Goal: Information Seeking & Learning: Learn about a topic

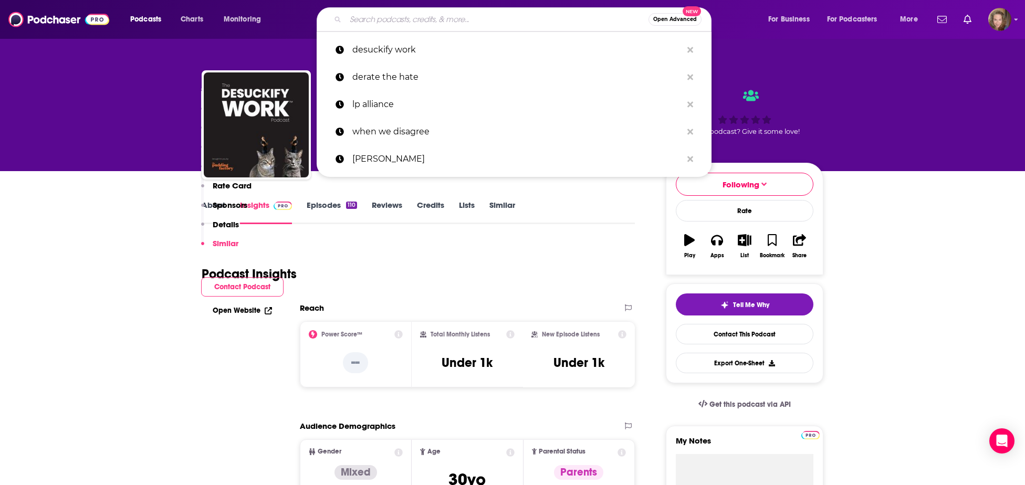
scroll to position [1416, 0]
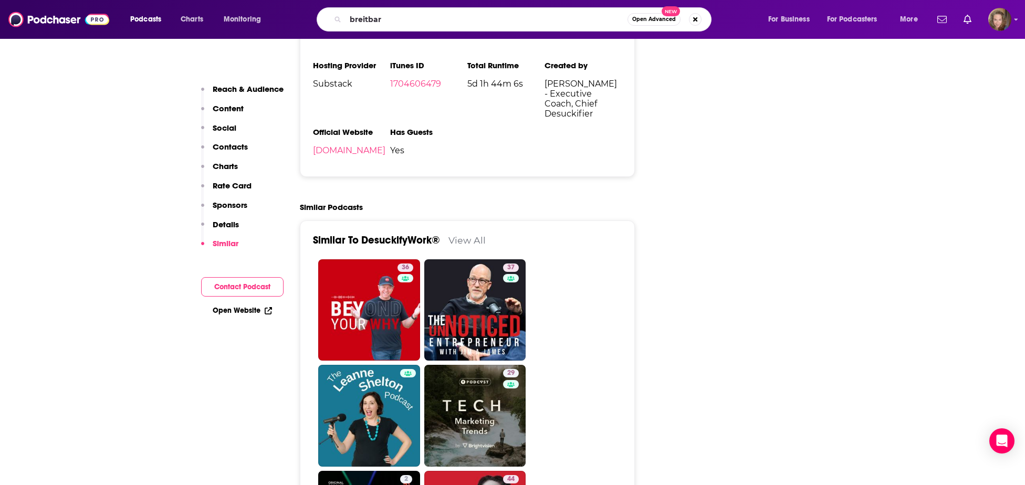
type input "breitbart"
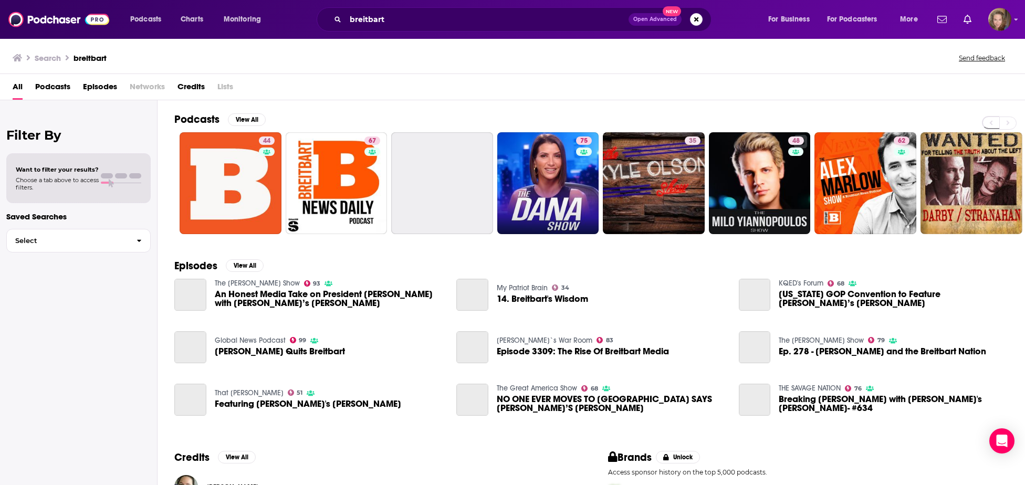
click at [203, 121] on h2 "Podcasts" at bounding box center [196, 119] width 45 height 13
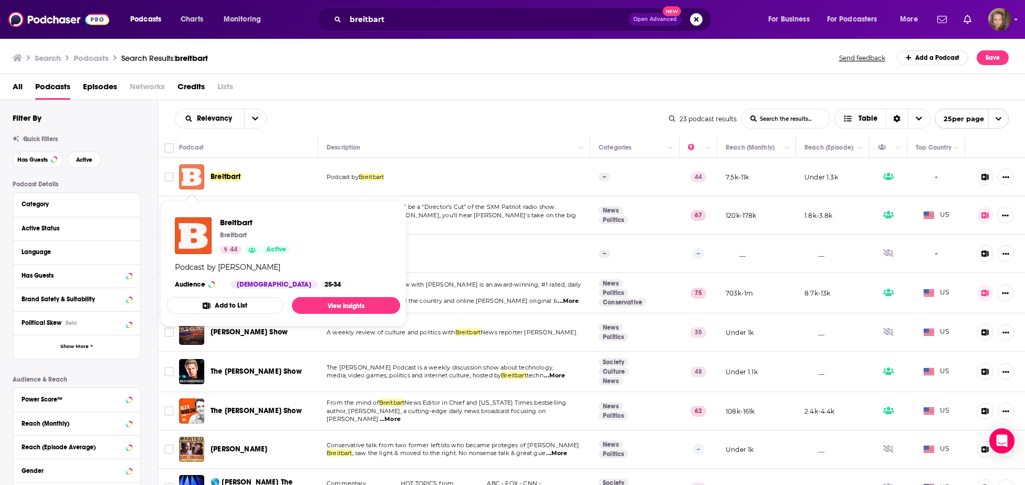
click at [190, 179] on img "Breitbart" at bounding box center [191, 176] width 25 height 25
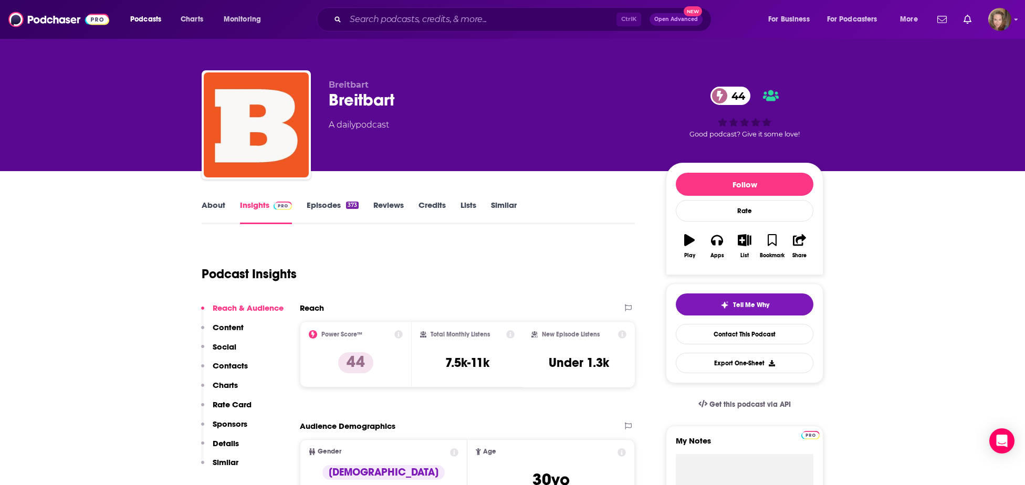
click at [326, 211] on link "Episodes 373" at bounding box center [333, 212] width 52 height 24
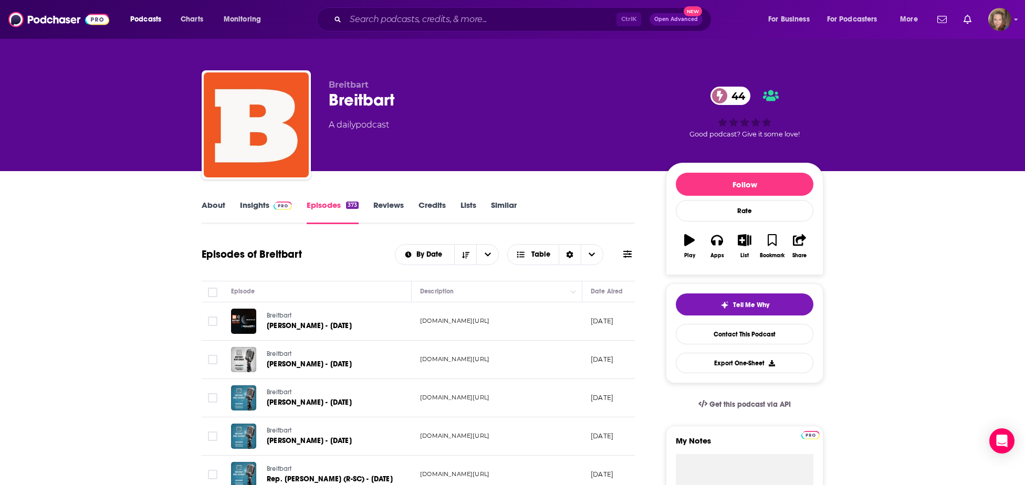
click at [256, 204] on link "Insights" at bounding box center [266, 212] width 52 height 24
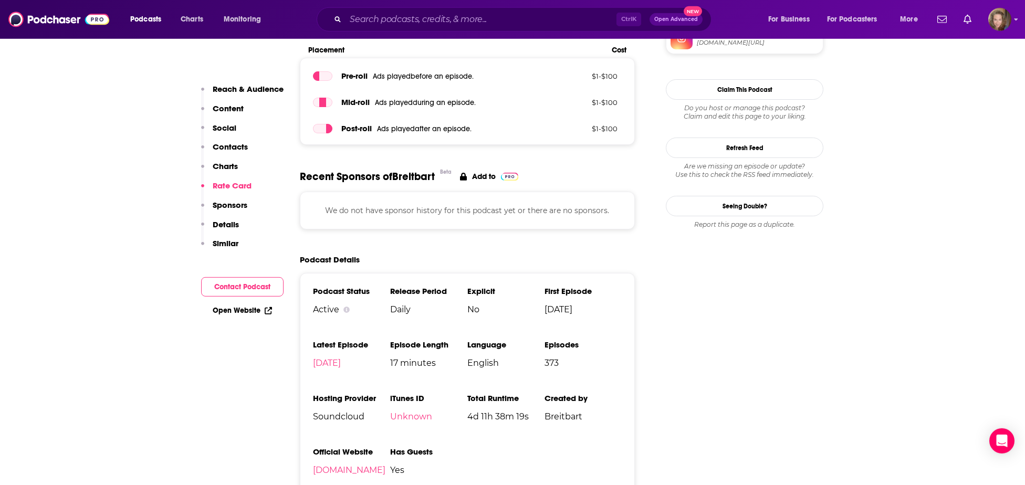
scroll to position [980, 0]
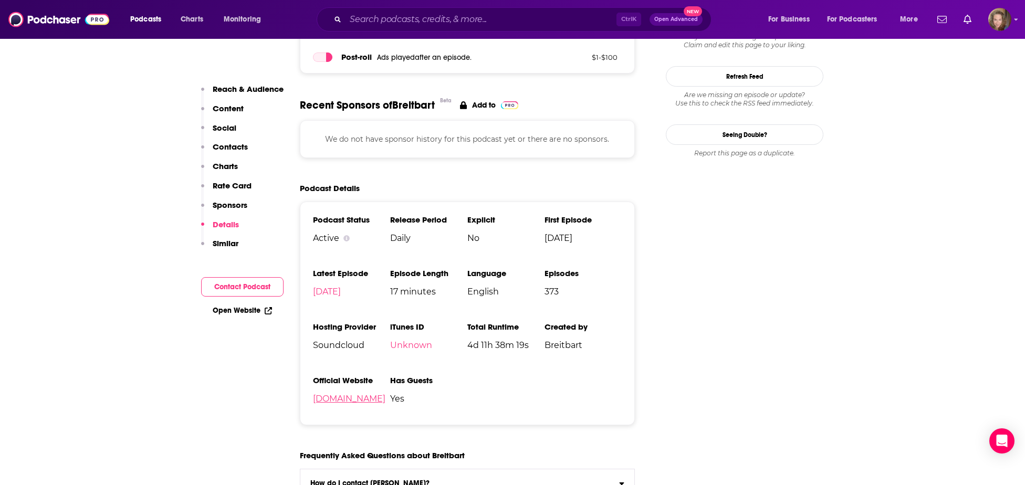
click at [332, 402] on link "[DOMAIN_NAME]" at bounding box center [349, 399] width 72 height 10
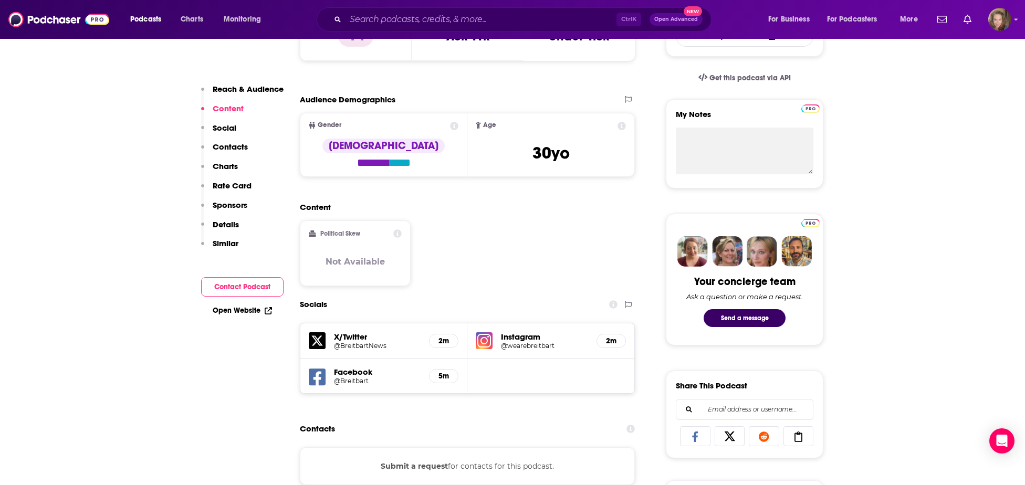
scroll to position [0, 0]
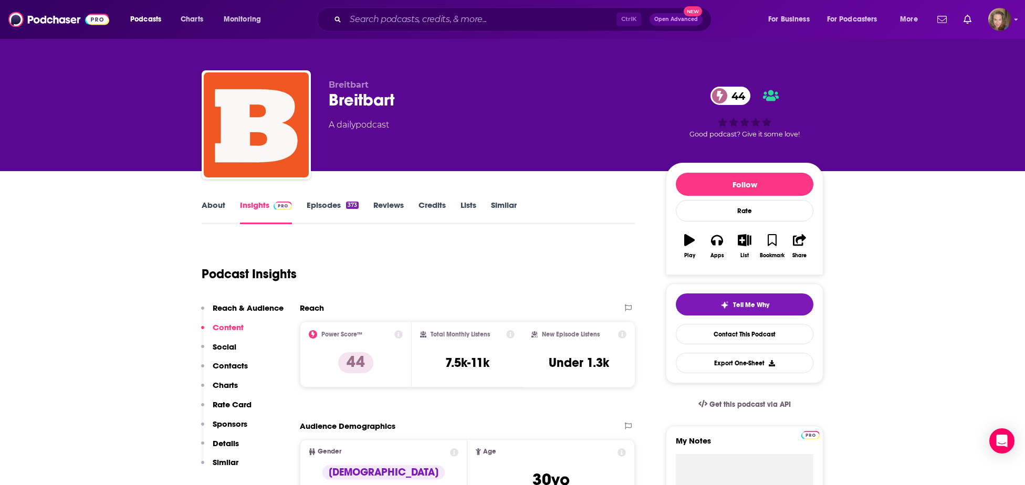
click at [319, 204] on link "Episodes 373" at bounding box center [333, 212] width 52 height 24
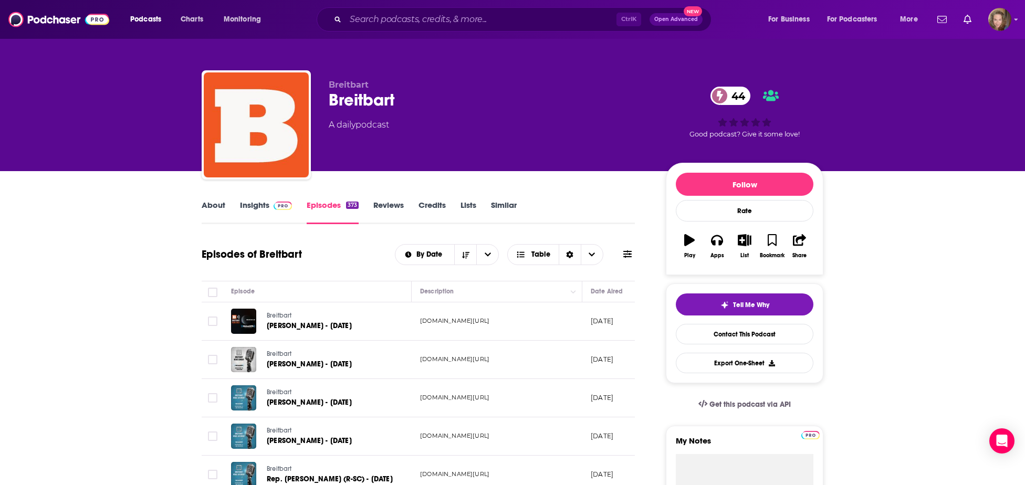
click at [327, 369] on div "[PERSON_NAME] - [DATE]" at bounding box center [329, 359] width 125 height 25
click at [307, 362] on span "[PERSON_NAME] - [DATE]" at bounding box center [309, 364] width 85 height 9
click at [305, 365] on span "[PERSON_NAME] - [DATE]" at bounding box center [309, 364] width 85 height 9
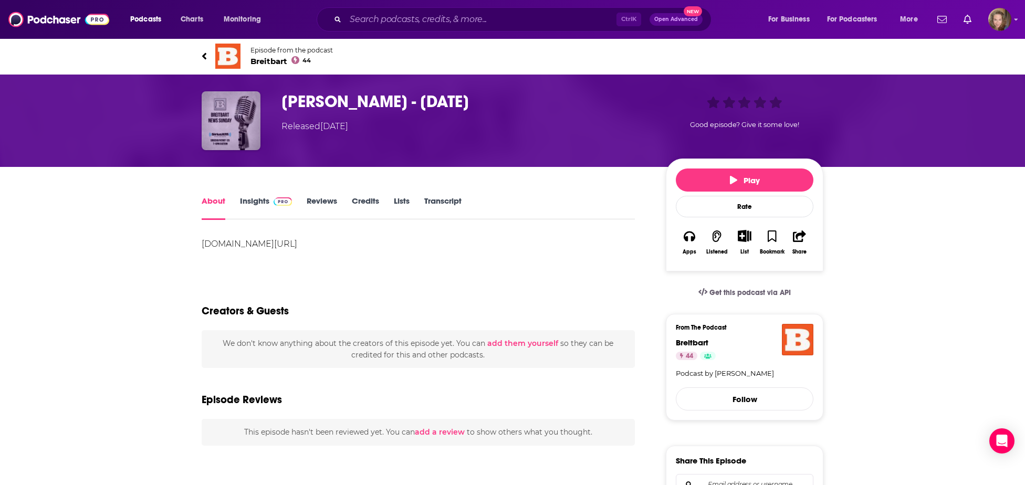
click at [232, 119] on img "Charles Murray - October 12, 2025" at bounding box center [231, 120] width 59 height 59
click at [232, 125] on img "Charles Murray - October 12, 2025" at bounding box center [231, 120] width 59 height 59
